Goal: Browse casually

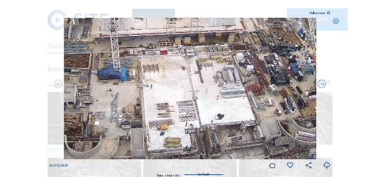
drag, startPoint x: 206, startPoint y: 119, endPoint x: 210, endPoint y: 67, distance: 51.8
click at [206, 42] on img at bounding box center [190, 89] width 252 height 142
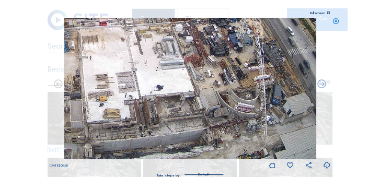
drag, startPoint x: 212, startPoint y: 114, endPoint x: 152, endPoint y: 41, distance: 94.0
click at [152, 41] on img at bounding box center [190, 89] width 252 height 142
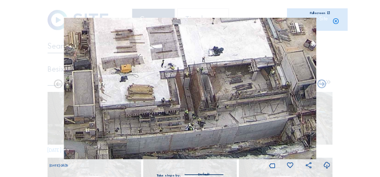
drag, startPoint x: 119, startPoint y: 114, endPoint x: 149, endPoint y: 107, distance: 31.3
click at [149, 107] on img at bounding box center [190, 89] width 252 height 142
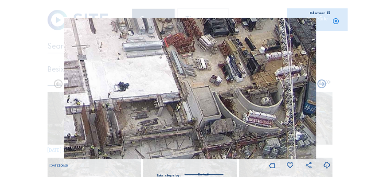
drag, startPoint x: 232, startPoint y: 102, endPoint x: 136, endPoint y: 141, distance: 103.8
click at [136, 141] on img at bounding box center [190, 89] width 252 height 142
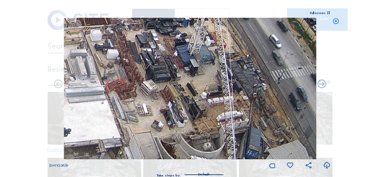
drag, startPoint x: 251, startPoint y: 113, endPoint x: 198, endPoint y: 155, distance: 67.7
click at [198, 155] on img at bounding box center [190, 89] width 252 height 142
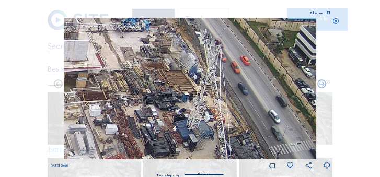
drag, startPoint x: 192, startPoint y: 118, endPoint x: 210, endPoint y: 150, distance: 37.0
click at [210, 150] on img at bounding box center [190, 89] width 252 height 142
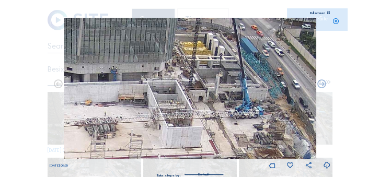
drag, startPoint x: 197, startPoint y: 92, endPoint x: 274, endPoint y: 139, distance: 90.5
click at [282, 145] on img at bounding box center [190, 89] width 252 height 142
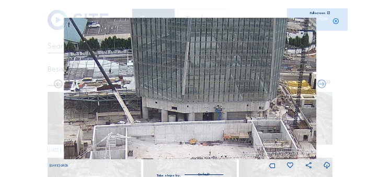
drag, startPoint x: 141, startPoint y: 83, endPoint x: 250, endPoint y: 110, distance: 112.7
click at [250, 110] on img at bounding box center [190, 89] width 252 height 142
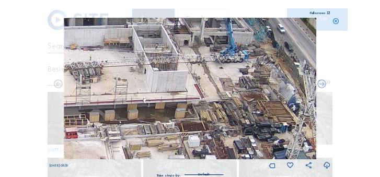
drag, startPoint x: 233, startPoint y: 138, endPoint x: 111, endPoint y: 42, distance: 155.2
click at [111, 42] on img at bounding box center [190, 89] width 252 height 142
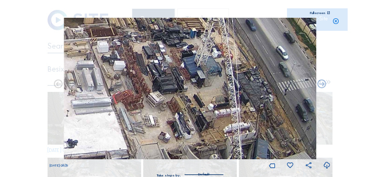
drag, startPoint x: 272, startPoint y: 124, endPoint x: 183, endPoint y: 30, distance: 129.0
click at [183, 30] on img at bounding box center [190, 89] width 252 height 142
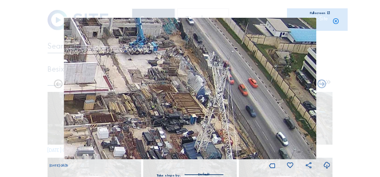
drag, startPoint x: 160, startPoint y: 105, endPoint x: 165, endPoint y: 192, distance: 87.4
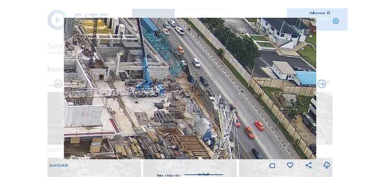
drag, startPoint x: 169, startPoint y: 100, endPoint x: 176, endPoint y: 133, distance: 33.6
click at [176, 133] on img at bounding box center [190, 89] width 252 height 142
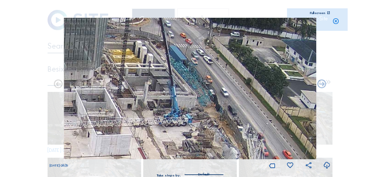
drag, startPoint x: 190, startPoint y: 79, endPoint x: 214, endPoint y: 102, distance: 33.3
click at [215, 105] on img at bounding box center [190, 89] width 252 height 142
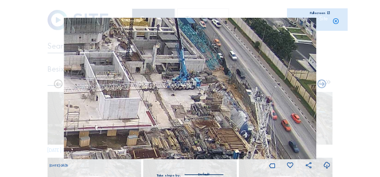
drag, startPoint x: 218, startPoint y: 114, endPoint x: 229, endPoint y: 82, distance: 34.9
click at [229, 82] on img at bounding box center [190, 89] width 252 height 142
